Goal: Find specific page/section: Find specific page/section

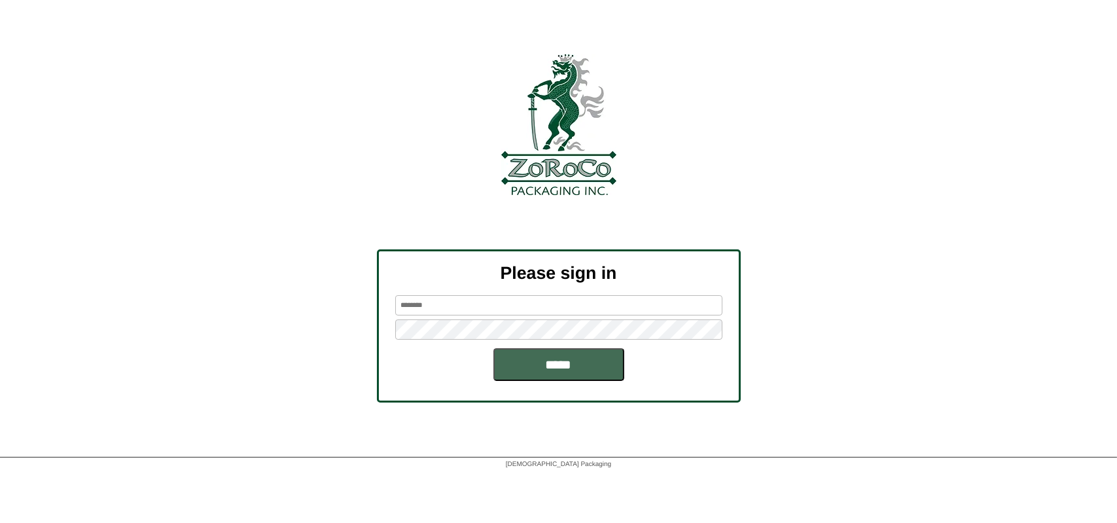
type input "*********"
click at [562, 360] on input "*****" at bounding box center [559, 364] width 131 height 33
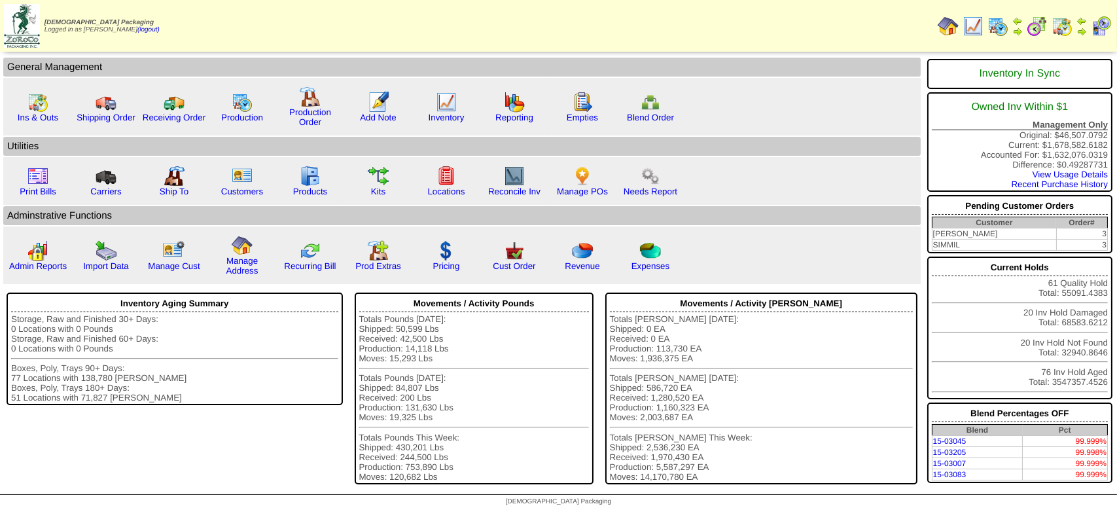
click at [992, 31] on img at bounding box center [998, 26] width 21 height 21
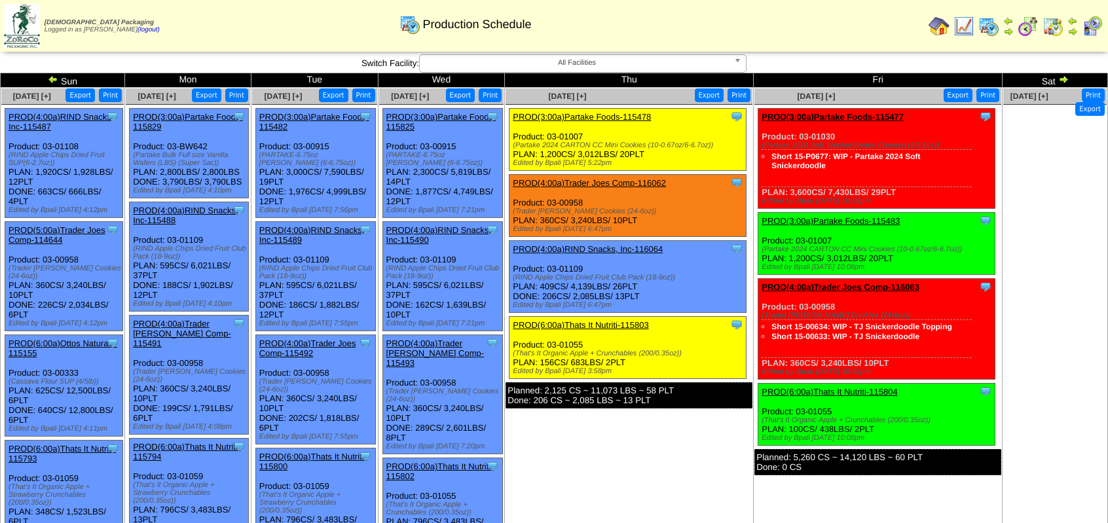
click at [50, 81] on img at bounding box center [53, 79] width 10 height 10
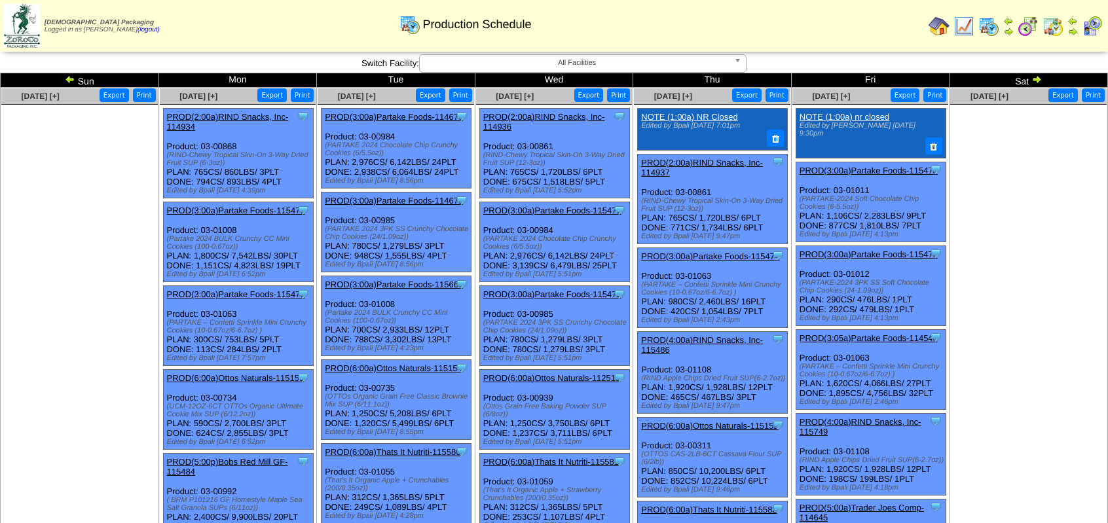
drag, startPoint x: 0, startPoint y: 0, endPoint x: 50, endPoint y: 81, distance: 95.2
click at [50, 81] on td "Sun" at bounding box center [80, 80] width 158 height 14
click at [71, 81] on img at bounding box center [70, 79] width 10 height 10
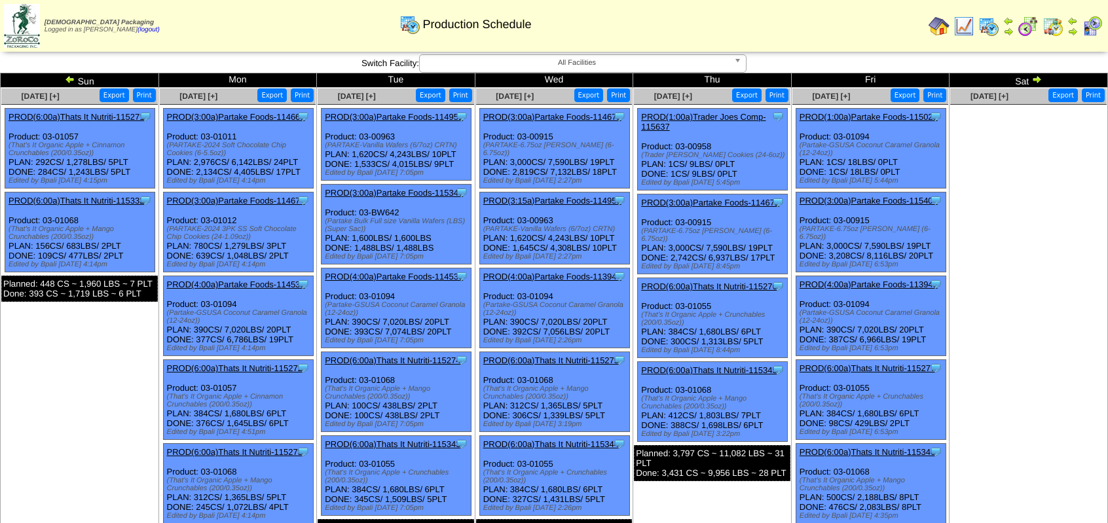
click at [71, 81] on img at bounding box center [70, 79] width 10 height 10
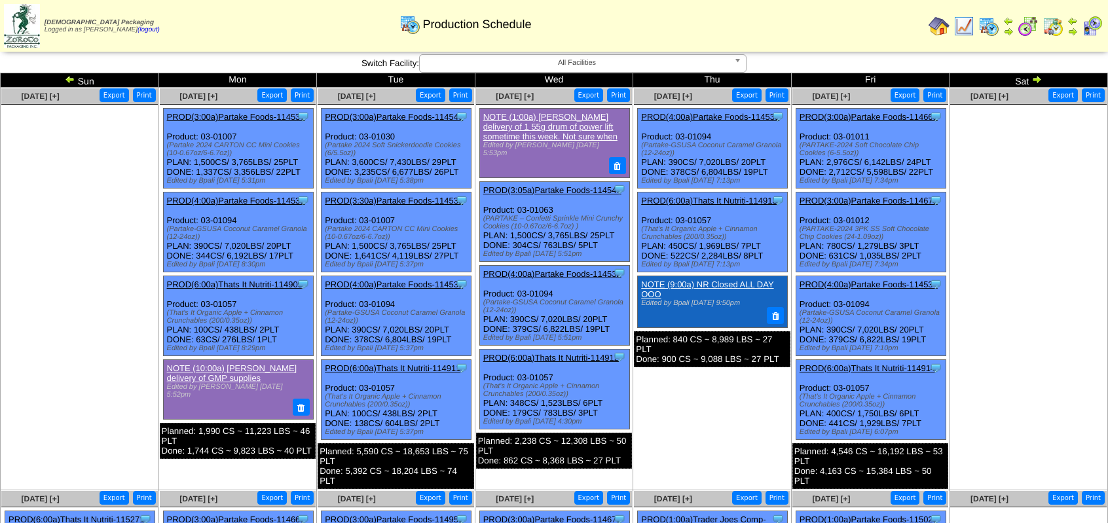
click at [71, 81] on img at bounding box center [70, 79] width 10 height 10
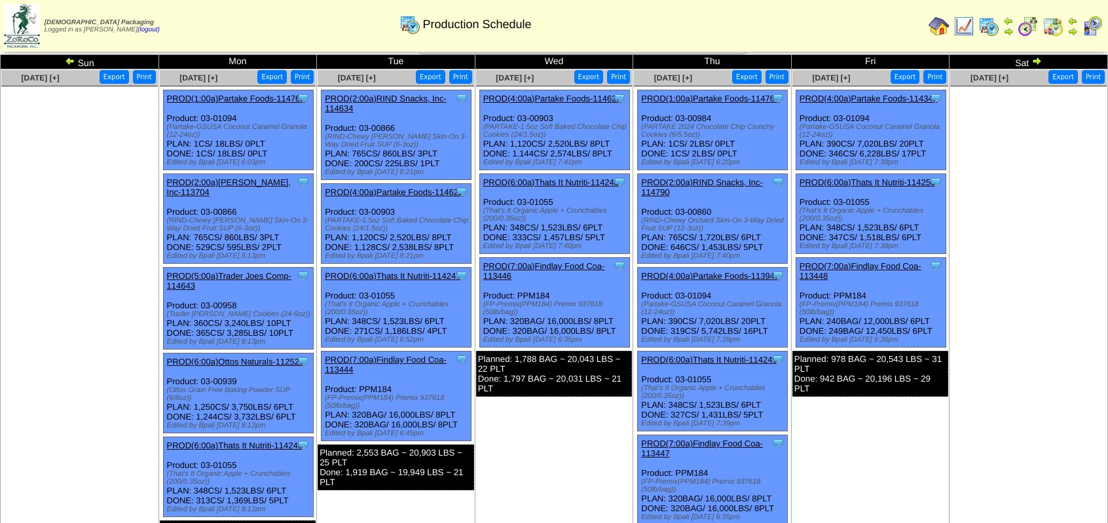
scroll to position [10, 0]
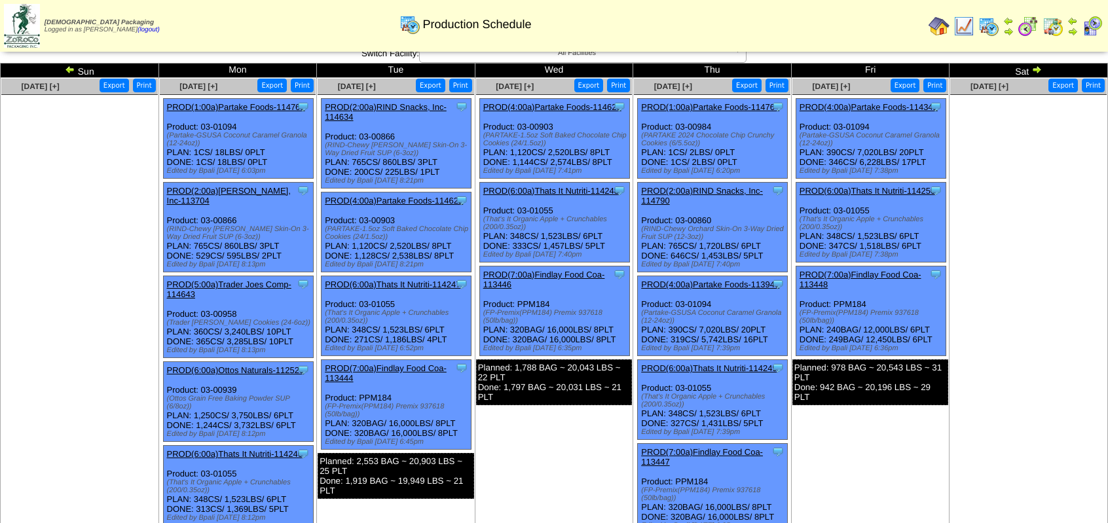
click at [70, 67] on img at bounding box center [70, 69] width 10 height 10
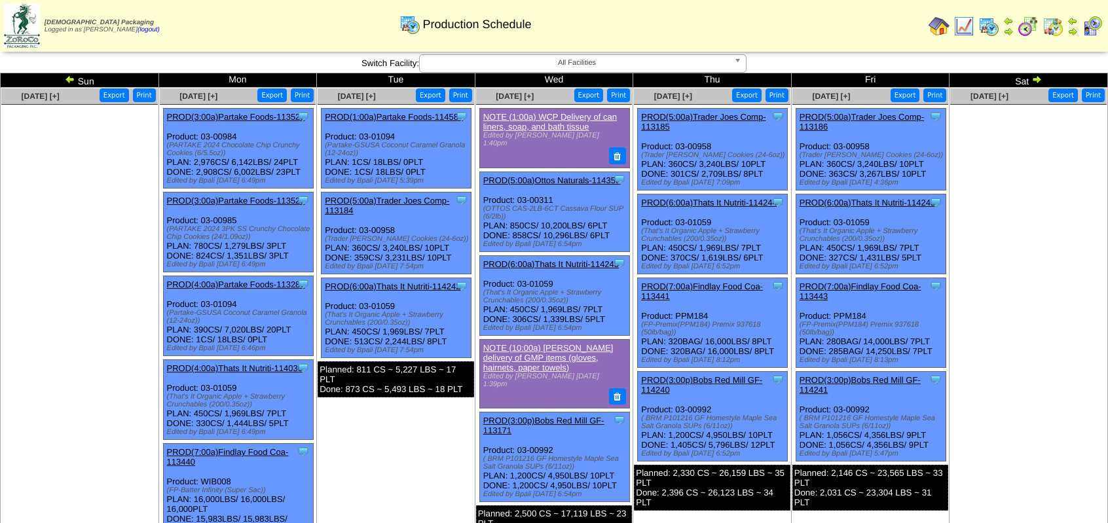
click at [1036, 79] on img at bounding box center [1036, 79] width 10 height 10
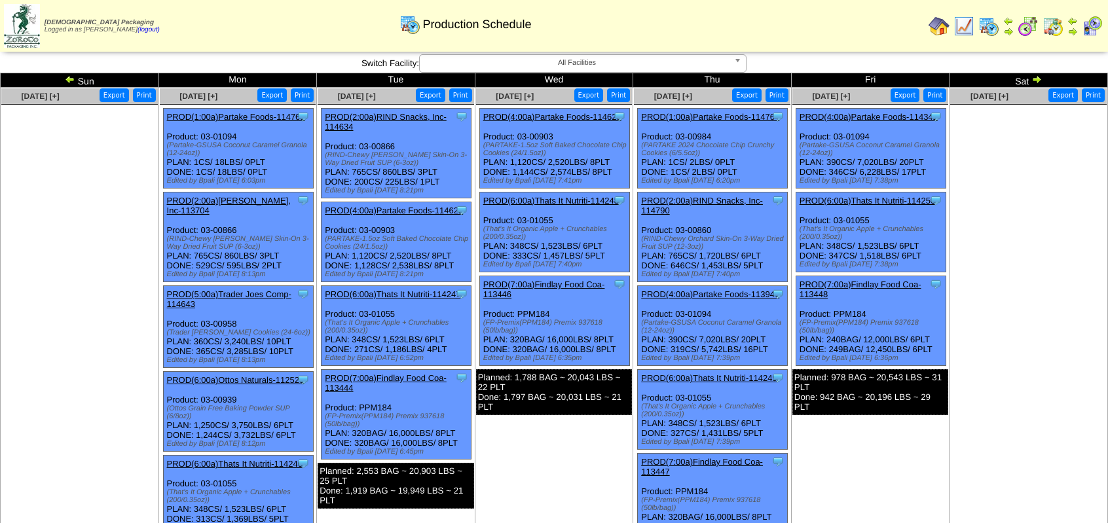
click at [734, 291] on link "PROD(4:00a)Partake Foods-113946" at bounding box center [710, 294] width 138 height 10
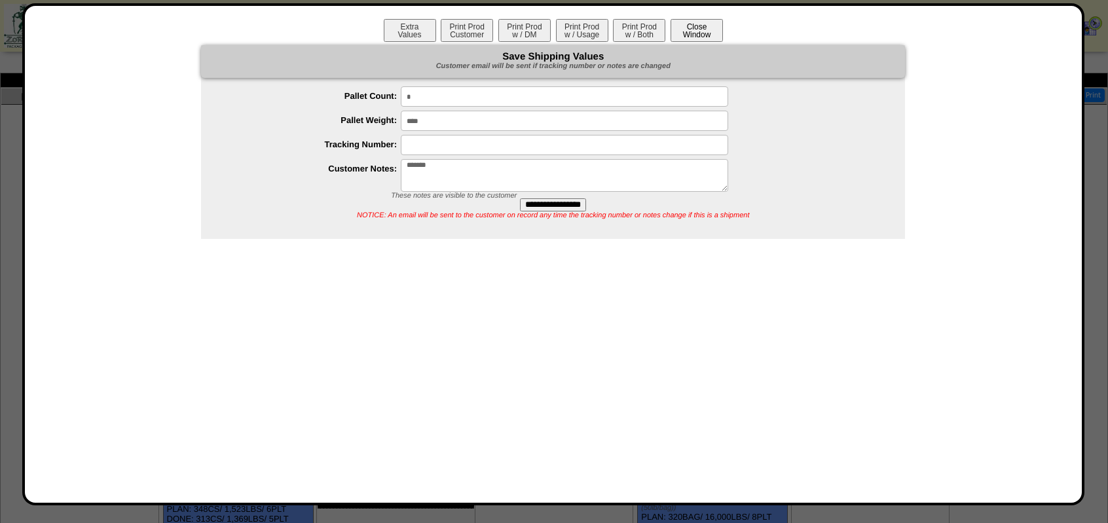
click at [711, 31] on button "Close Window" at bounding box center [696, 30] width 52 height 23
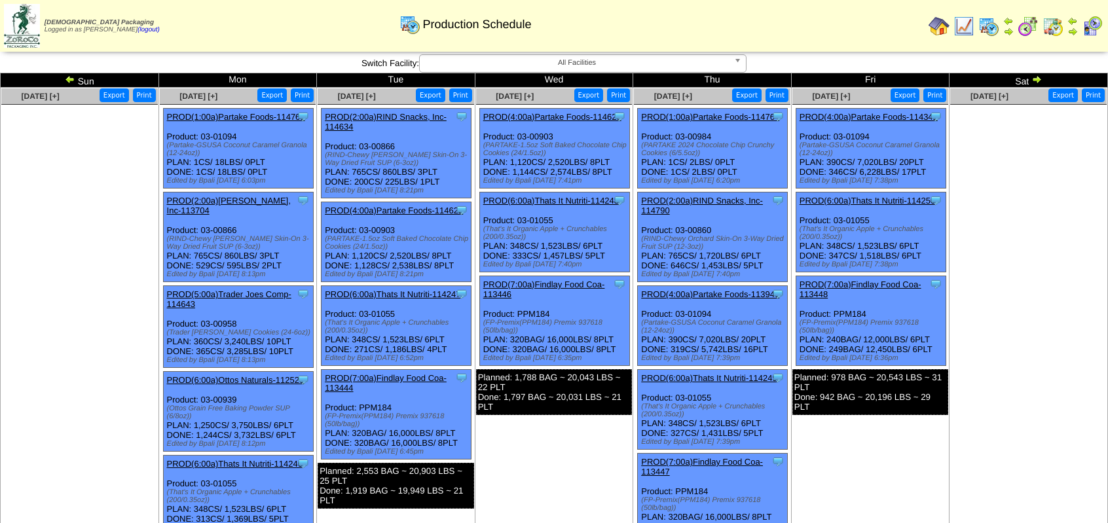
click at [1033, 78] on img at bounding box center [1036, 79] width 10 height 10
